Goal: Go to known website: Go to known website

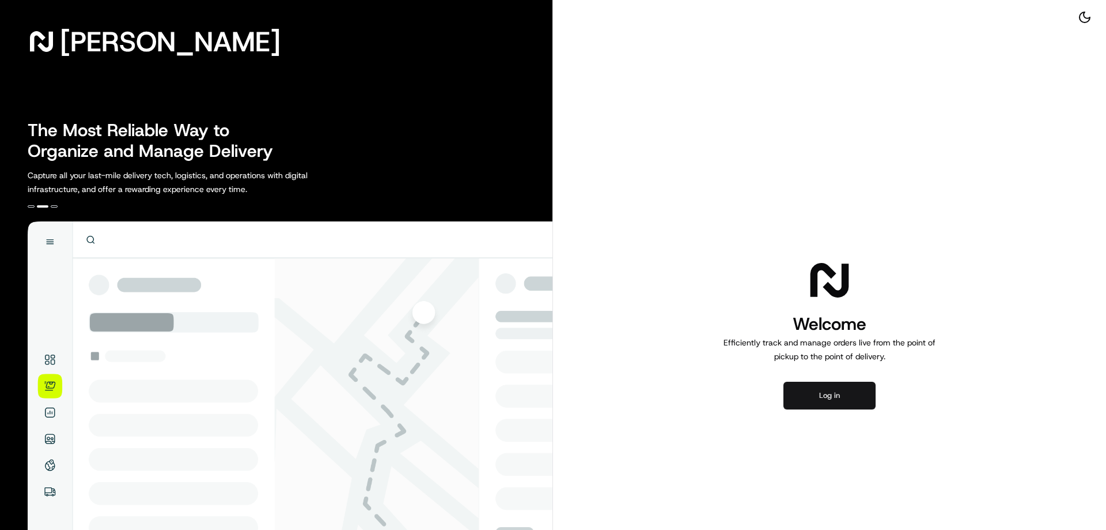
click at [826, 391] on button "Log in" at bounding box center [830, 395] width 92 height 28
